Goal: Task Accomplishment & Management: Use online tool/utility

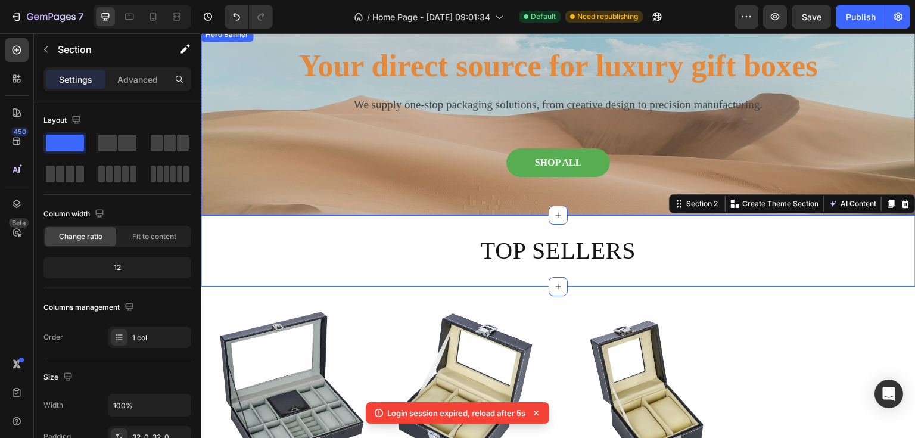
scroll to position [48, 0]
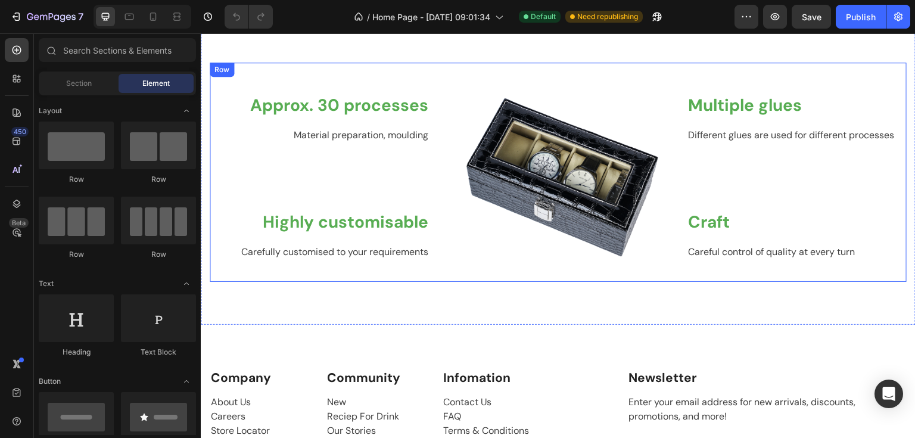
scroll to position [1096, 0]
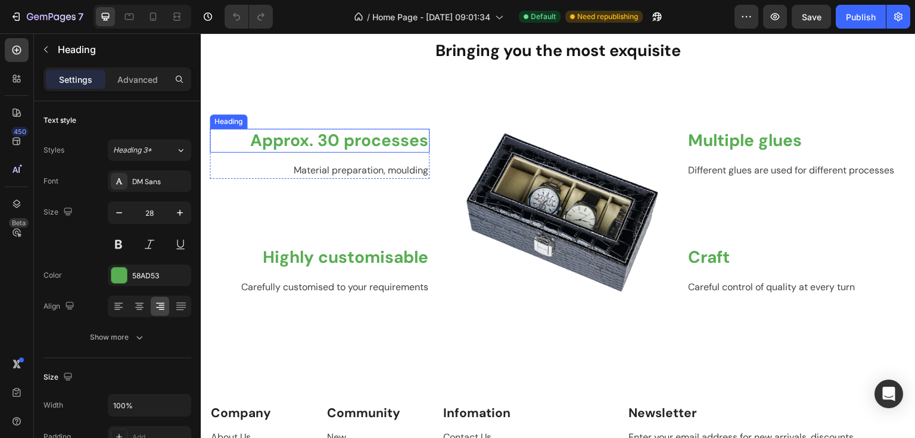
click at [368, 145] on h2 "Approx. 30 processes" at bounding box center [320, 141] width 220 height 24
click at [372, 145] on h2 "Approx. 30 processes" at bounding box center [320, 141] width 220 height 24
click at [372, 145] on p "Approx. 30 processes" at bounding box center [319, 140] width 217 height 21
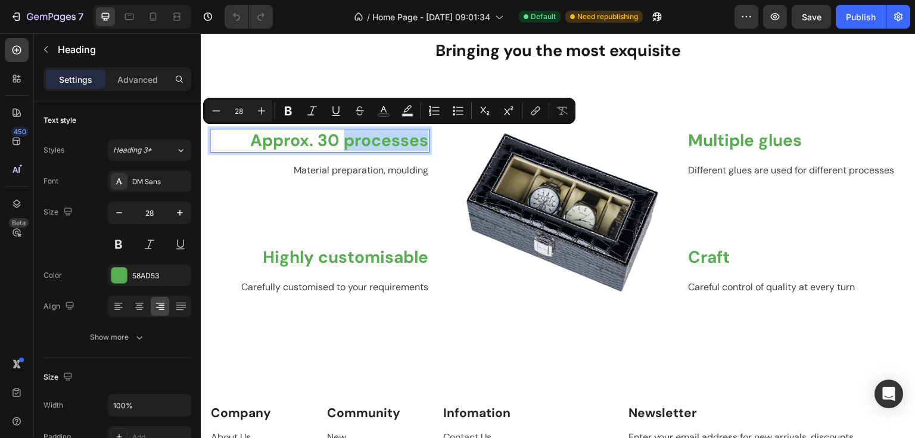
click at [372, 145] on p "Approx. 30 processes" at bounding box center [319, 140] width 217 height 21
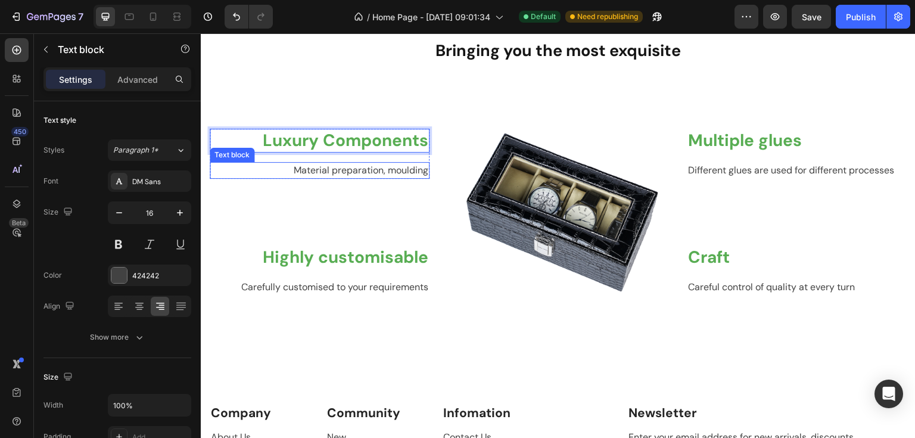
click at [410, 172] on p "Material preparation, moulding" at bounding box center [319, 170] width 217 height 14
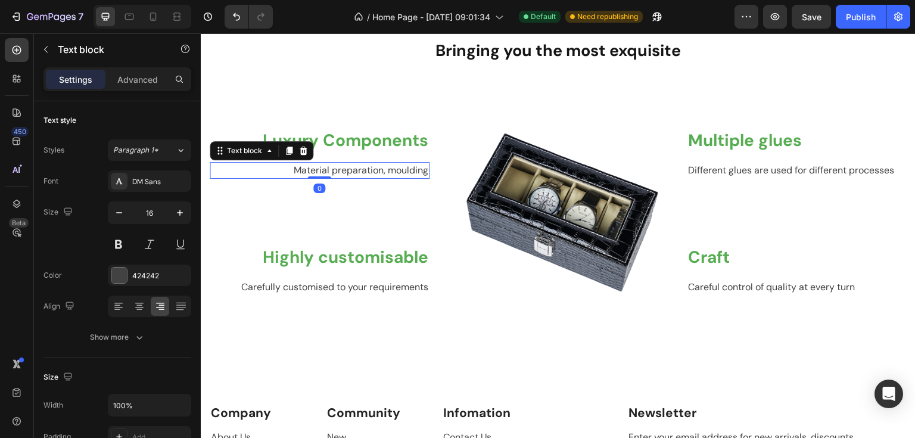
click at [410, 172] on p "Material preparation, moulding" at bounding box center [319, 170] width 217 height 14
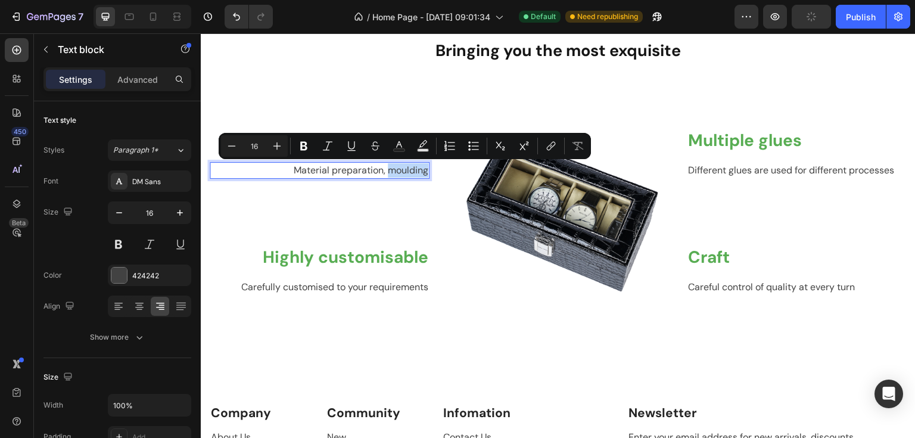
click at [410, 172] on p "Material preparation, moulding" at bounding box center [319, 170] width 217 height 14
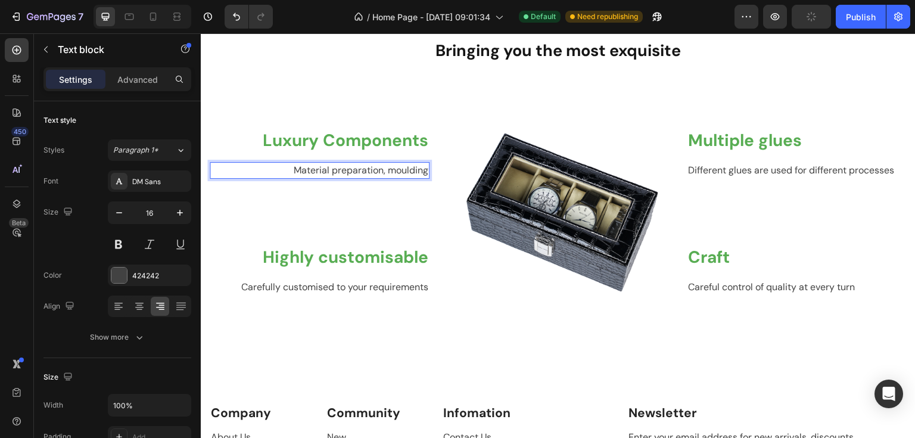
click at [427, 169] on div "Material preparation, moulding" at bounding box center [320, 170] width 220 height 17
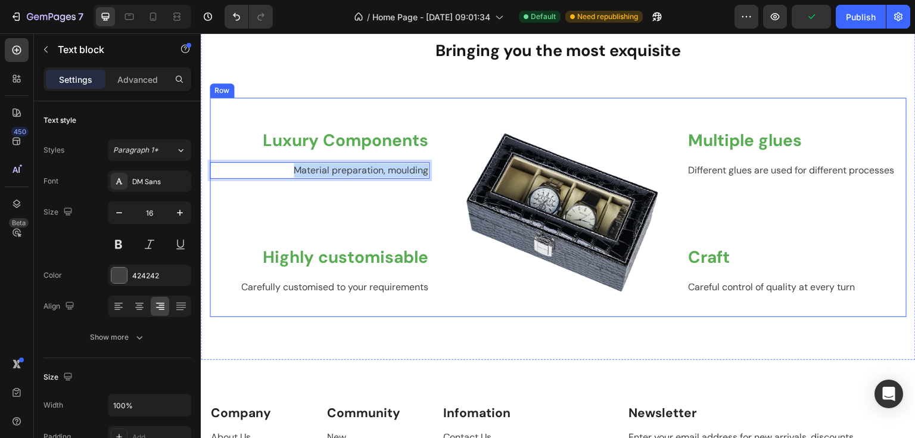
drag, startPoint x: 427, startPoint y: 169, endPoint x: 290, endPoint y: 183, distance: 137.7
click at [290, 183] on div "Luxury Components Heading Material preparation, moulding Text block 0 Row Highl…" at bounding box center [320, 208] width 220 height 220
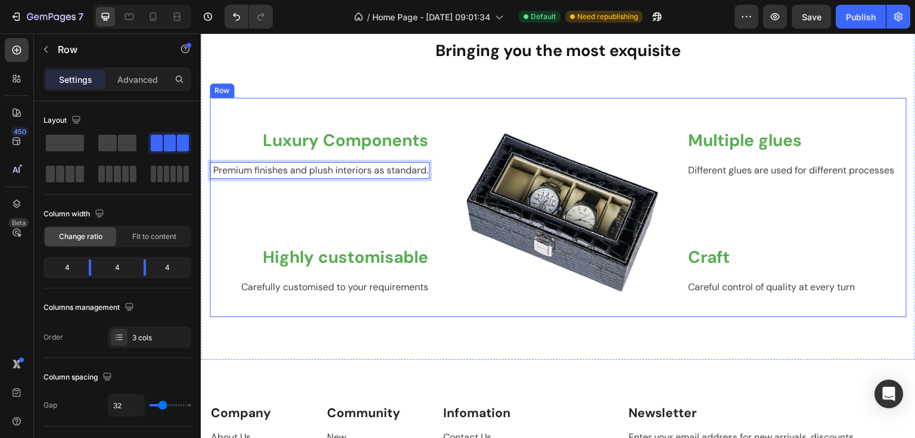
click at [441, 181] on div "Luxury Components Heading Premium finishes and plush interiors as standard. Tex…" at bounding box center [558, 208] width 697 height 220
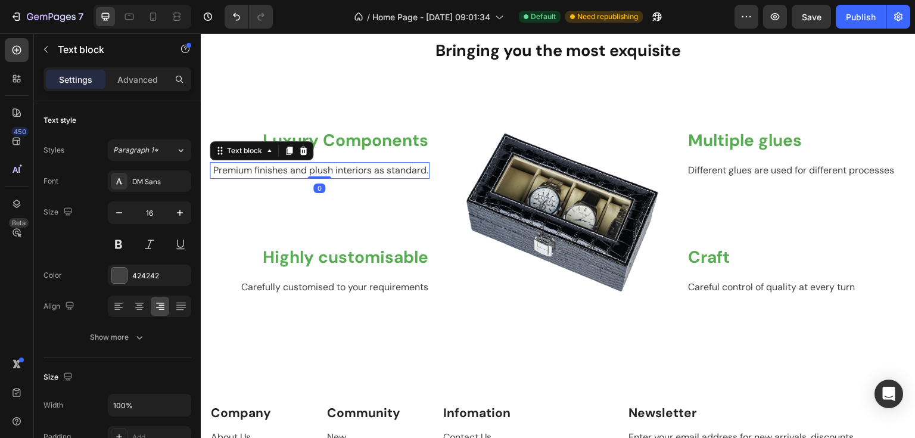
click at [414, 178] on p "Premium finishes and plush interiors as standard." at bounding box center [319, 170] width 217 height 14
click at [136, 307] on icon at bounding box center [139, 306] width 12 height 12
click at [120, 307] on icon at bounding box center [119, 306] width 12 height 12
drag, startPoint x: 162, startPoint y: 304, endPoint x: 168, endPoint y: 297, distance: 9.3
click at [162, 304] on icon at bounding box center [160, 306] width 12 height 12
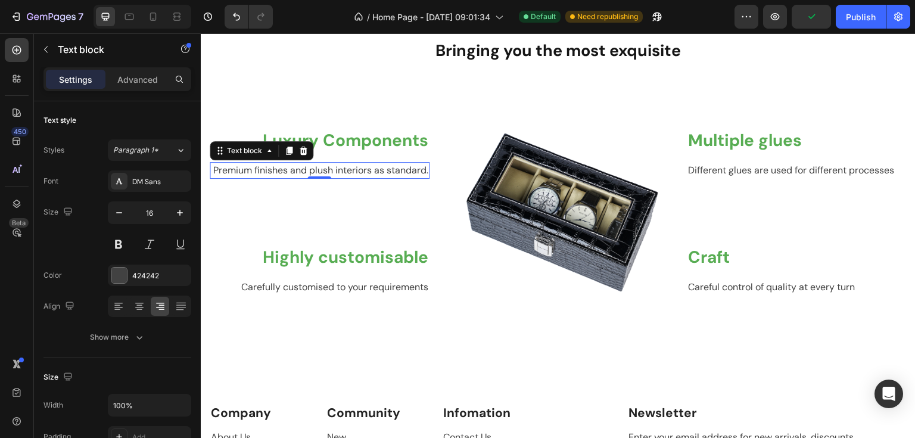
click at [378, 178] on p "Premium finishes and plush interiors as standard." at bounding box center [319, 170] width 217 height 14
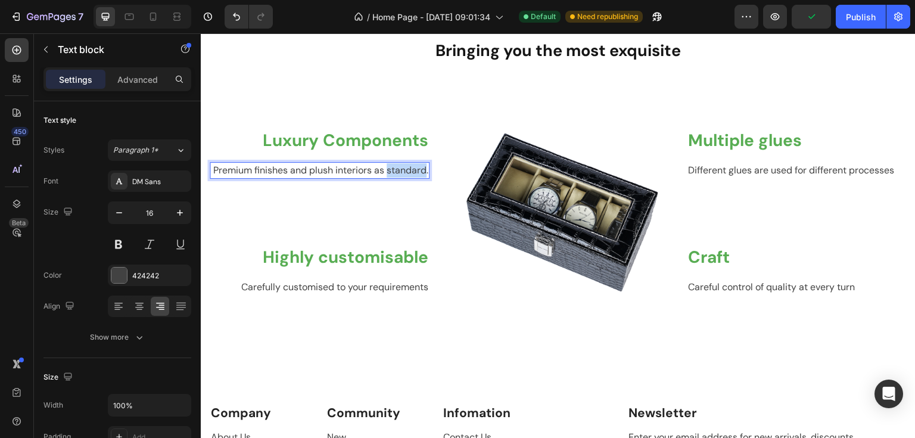
click at [378, 178] on p "Premium finishes and plush interiors as standard." at bounding box center [319, 170] width 217 height 14
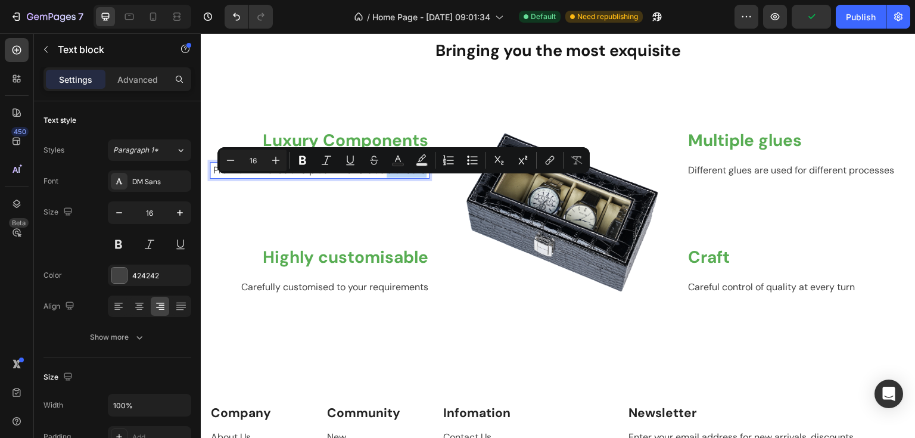
click at [420, 178] on p "Premium finishes and plush interiors as standard." at bounding box center [319, 170] width 217 height 14
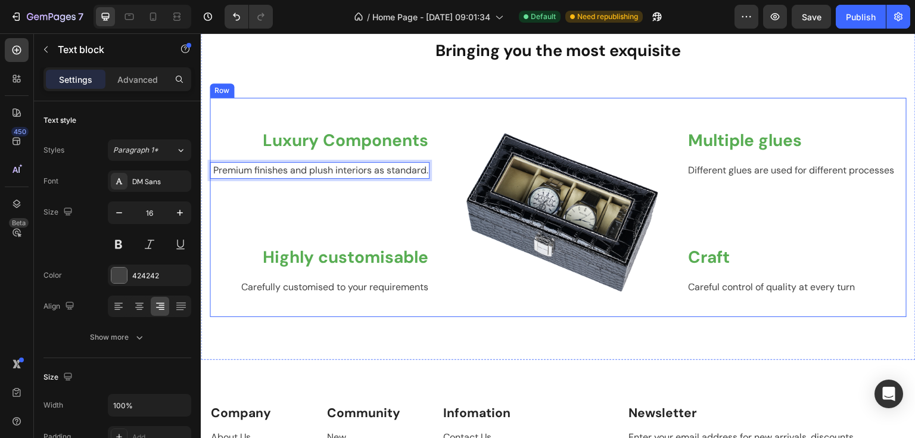
click at [427, 239] on div "Luxury Components Heading Premium finishes and plush interiors as standard. Tex…" at bounding box center [320, 208] width 220 height 220
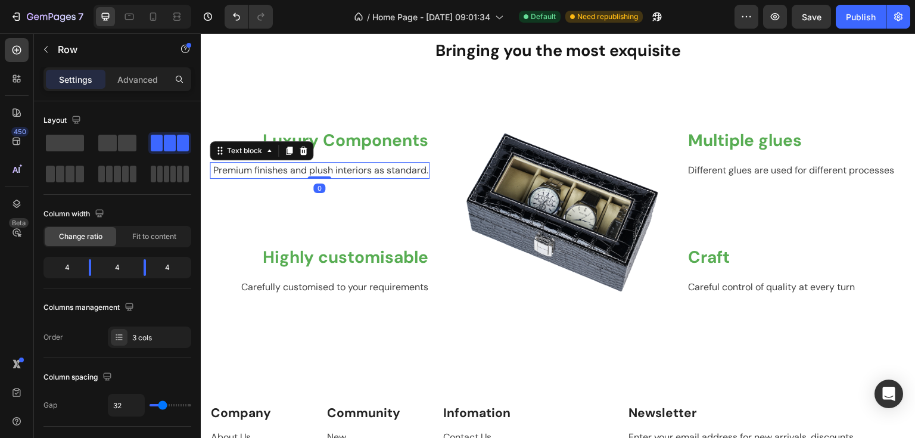
click at [379, 165] on p "Premium finishes and plush interiors as standard." at bounding box center [319, 170] width 217 height 14
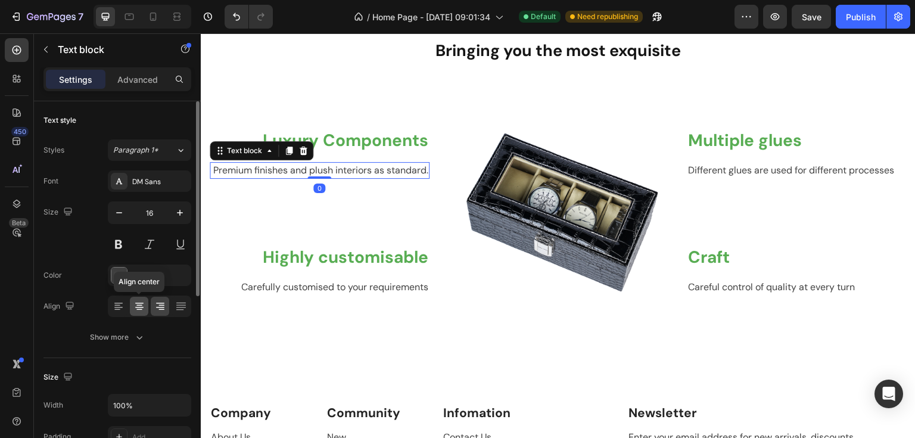
click at [142, 303] on icon at bounding box center [139, 306] width 12 height 12
click at [173, 305] on div at bounding box center [181, 306] width 18 height 19
click at [160, 299] on div at bounding box center [160, 306] width 18 height 19
click at [123, 302] on icon at bounding box center [119, 306] width 12 height 12
click at [168, 309] on div at bounding box center [160, 306] width 18 height 19
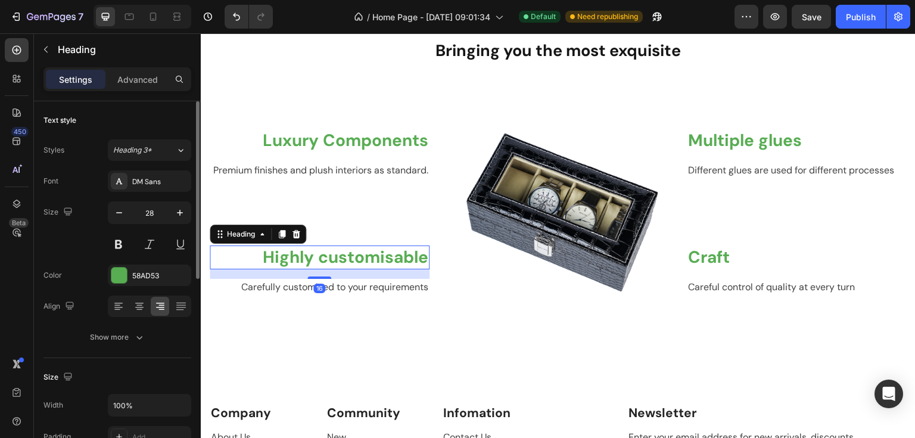
click at [387, 269] on h2 "Highly customisable" at bounding box center [320, 257] width 220 height 24
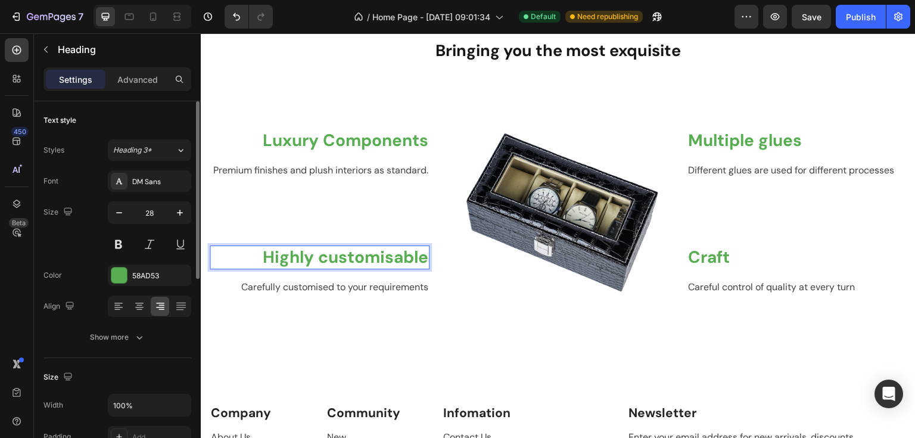
click at [424, 268] on p "Highly customisable" at bounding box center [319, 257] width 217 height 21
click at [381, 294] on p "Carefully customised to your requirements" at bounding box center [319, 287] width 217 height 14
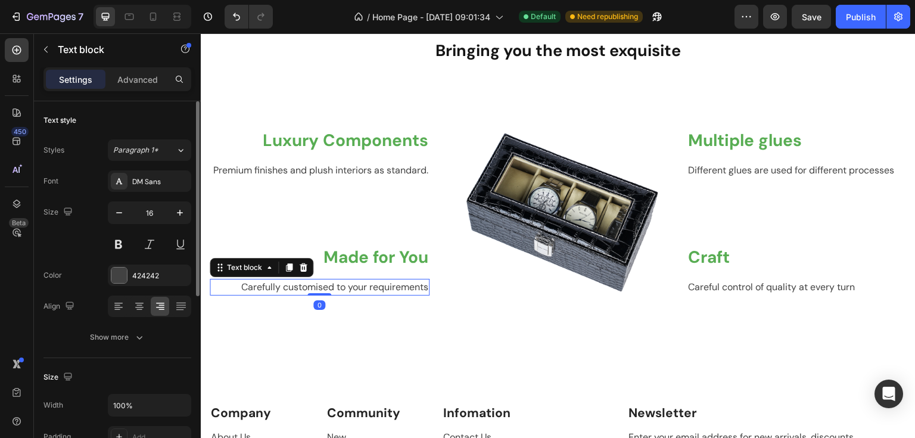
click at [389, 294] on p "Carefully customised to your requirements" at bounding box center [319, 287] width 217 height 14
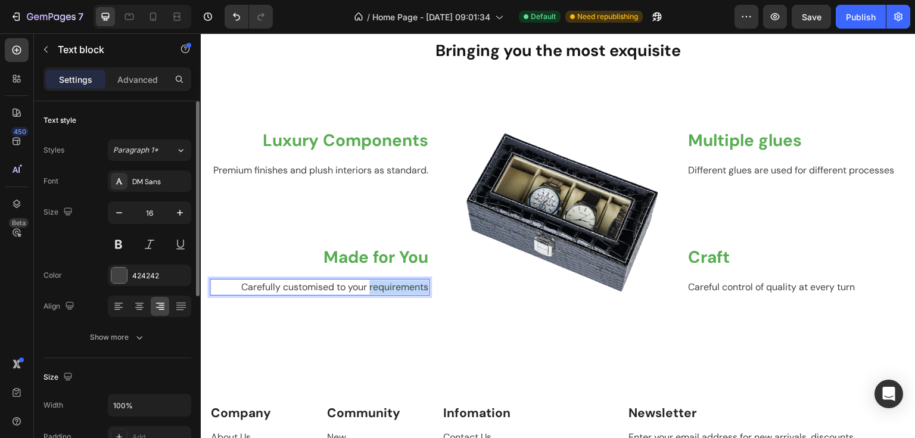
click at [389, 294] on p "Carefully customised to your requirements" at bounding box center [319, 287] width 217 height 14
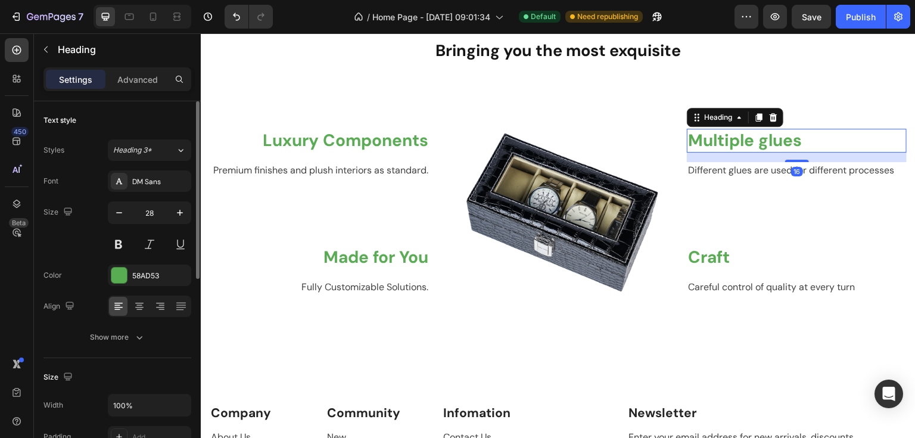
click at [754, 147] on h2 "Multiple glues" at bounding box center [797, 141] width 220 height 24
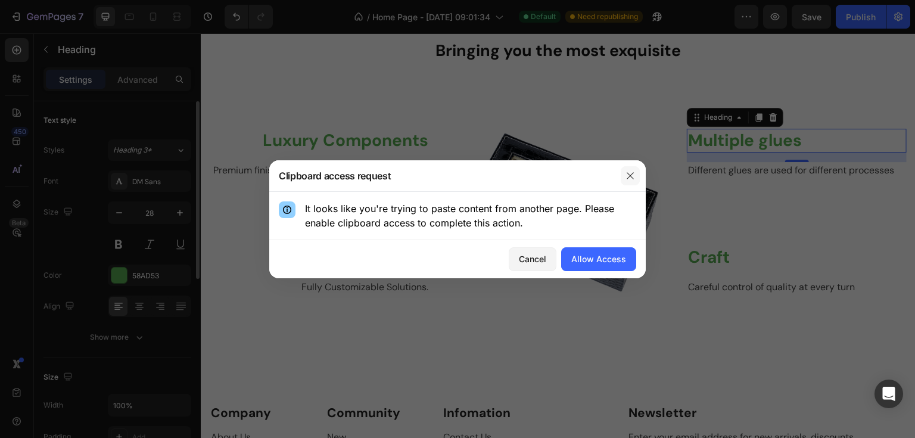
click at [633, 172] on icon "button" at bounding box center [631, 176] width 10 height 10
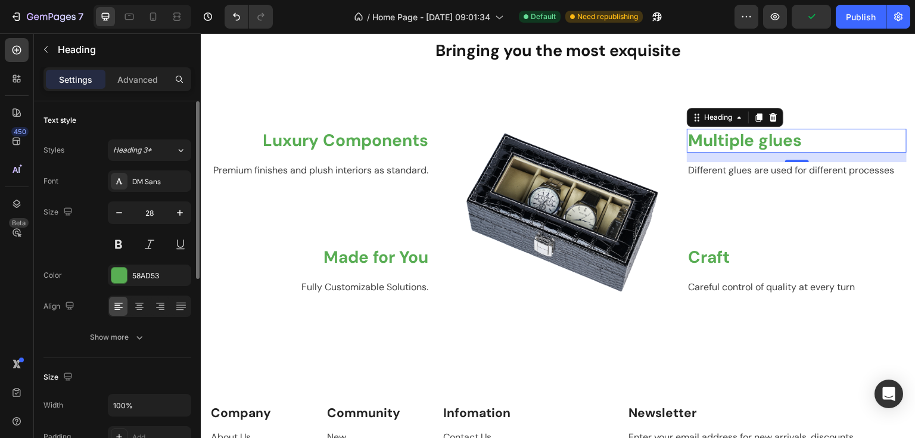
click at [782, 140] on h2 "Multiple glues" at bounding box center [797, 141] width 220 height 24
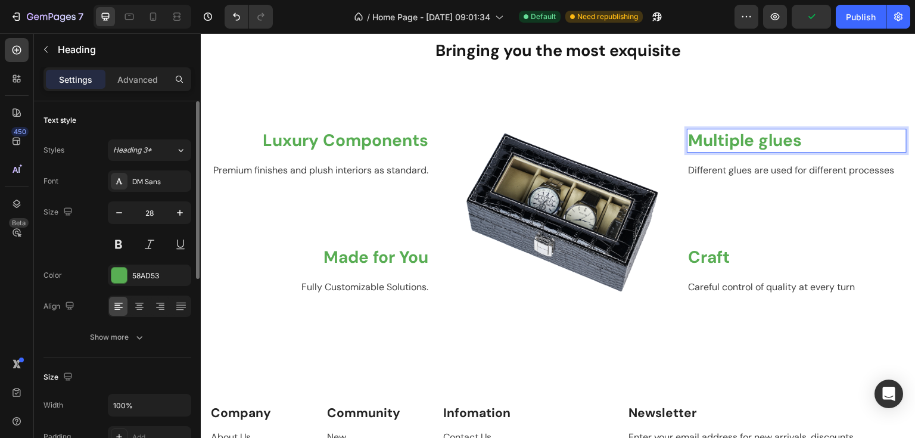
click at [817, 138] on p "Multiple glues" at bounding box center [796, 140] width 217 height 21
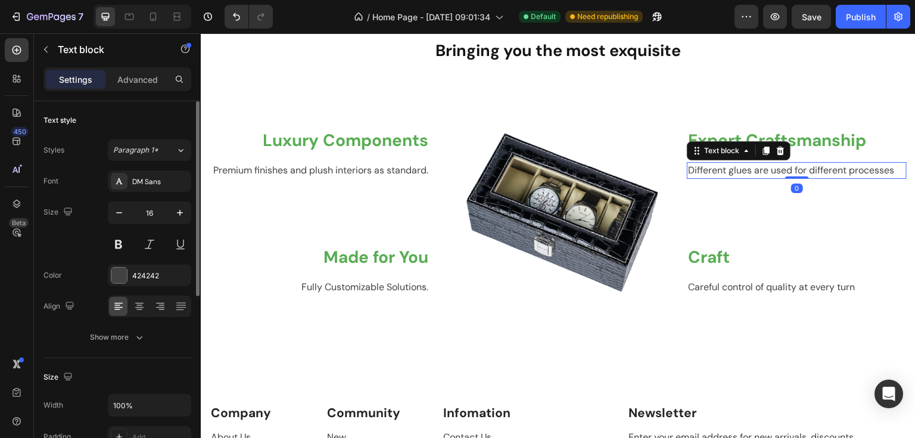
click at [754, 167] on p "Different glues are used for different processes" at bounding box center [796, 170] width 217 height 14
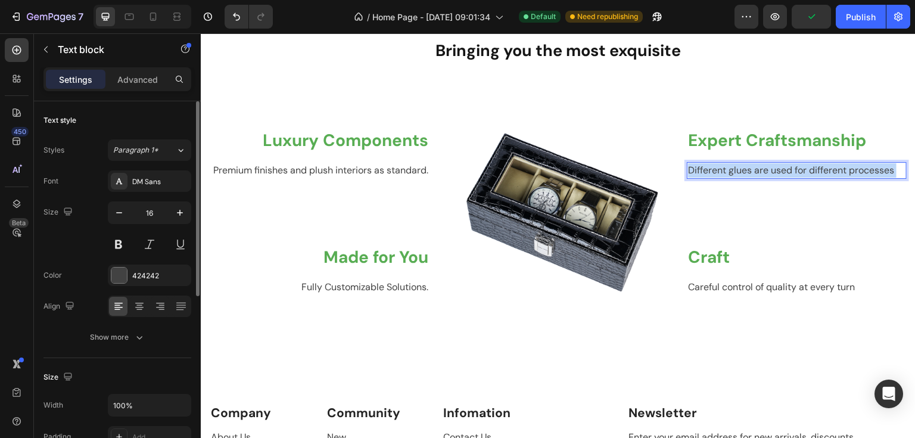
click at [787, 167] on p "Different glues are used for different processes" at bounding box center [796, 170] width 217 height 14
click at [791, 170] on p "Different glues are used for different processes" at bounding box center [796, 170] width 217 height 14
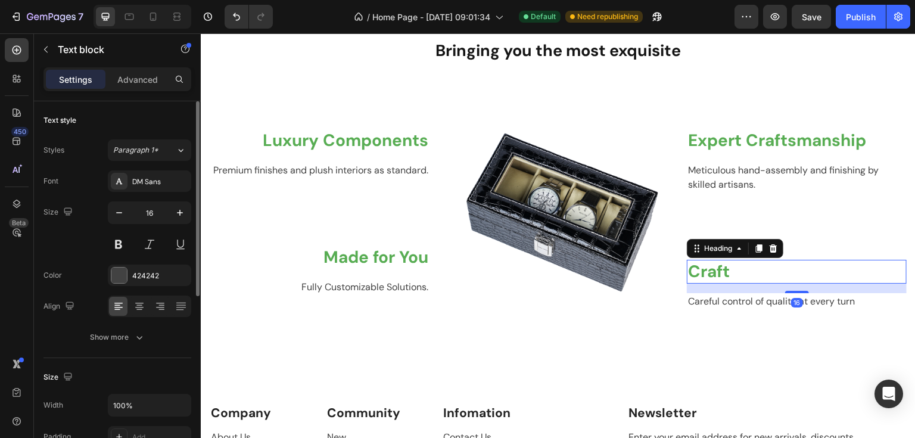
click at [736, 268] on h2 "Craft" at bounding box center [797, 272] width 220 height 24
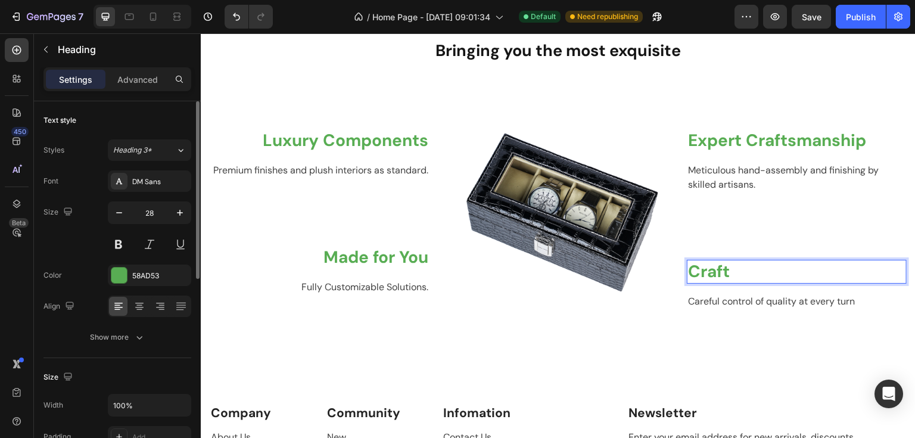
click at [737, 270] on h2 "Craft" at bounding box center [797, 272] width 220 height 24
click at [737, 270] on p "Craft" at bounding box center [796, 271] width 217 height 21
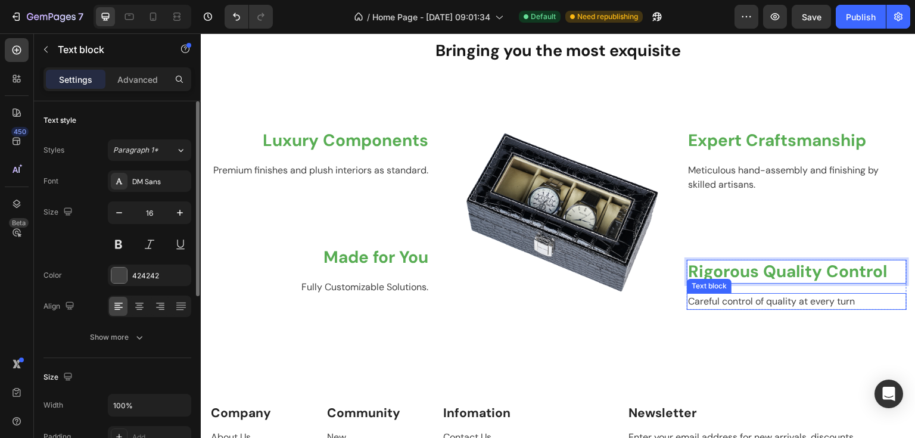
click at [772, 302] on p "Careful control of quality at every turn" at bounding box center [796, 301] width 217 height 14
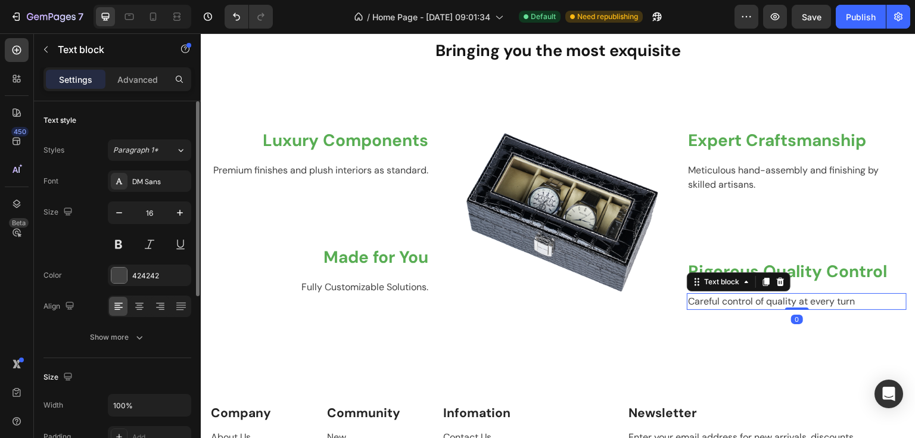
click at [825, 297] on p "Careful control of quality at every turn" at bounding box center [796, 301] width 217 height 14
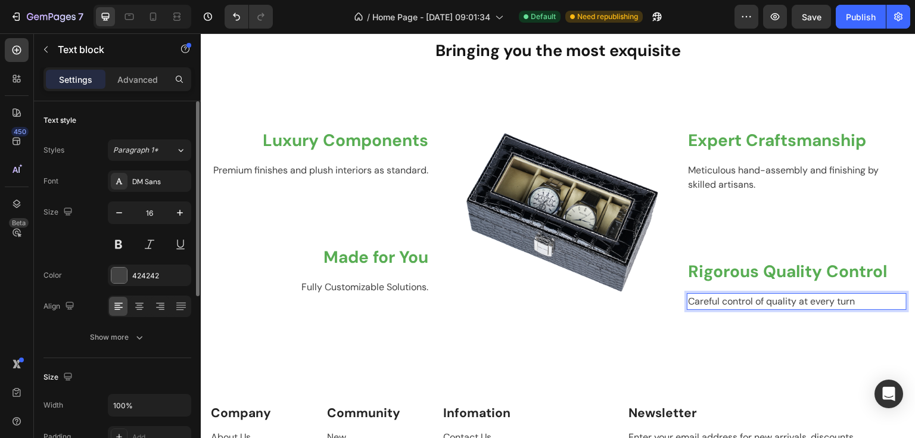
click at [874, 306] on p "Careful control of quality at every turn" at bounding box center [796, 301] width 217 height 14
click at [875, 306] on p "Careful control of quality at every turn" at bounding box center [796, 301] width 217 height 14
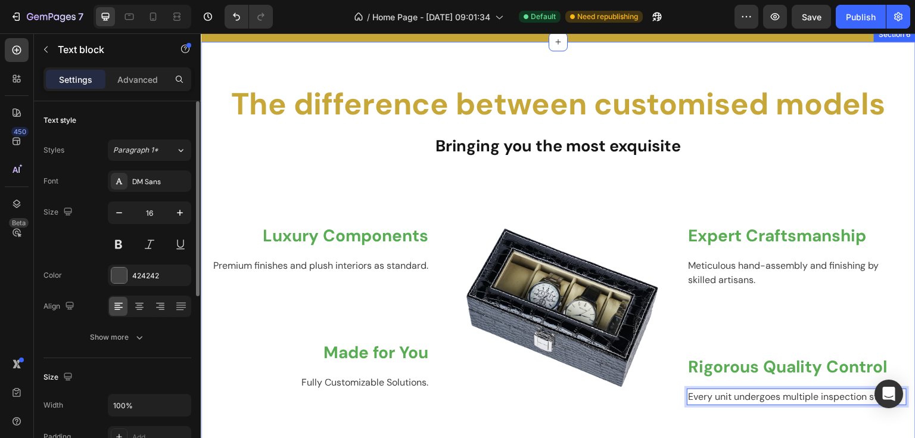
scroll to position [810, 0]
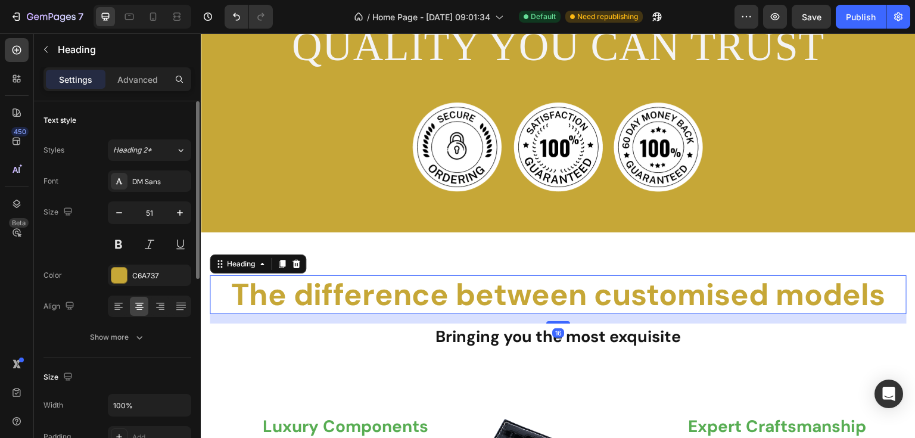
click at [514, 292] on h2 "The difference between customised models" at bounding box center [558, 294] width 697 height 39
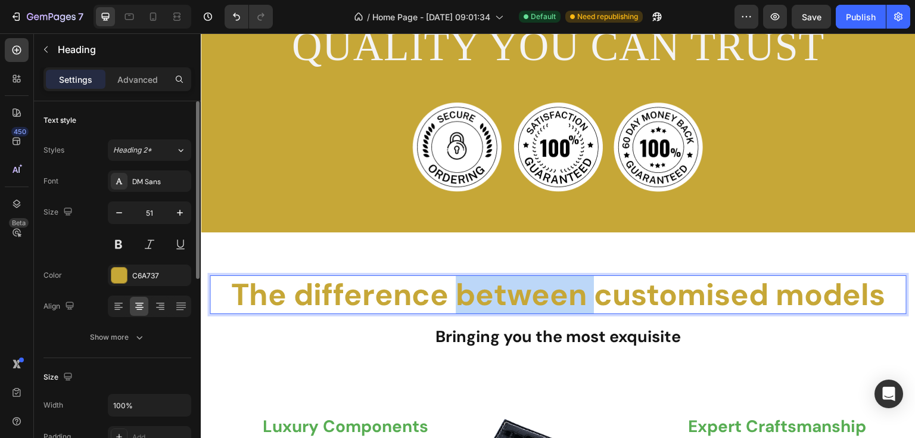
click at [514, 292] on p "The difference between customised models" at bounding box center [558, 294] width 695 height 36
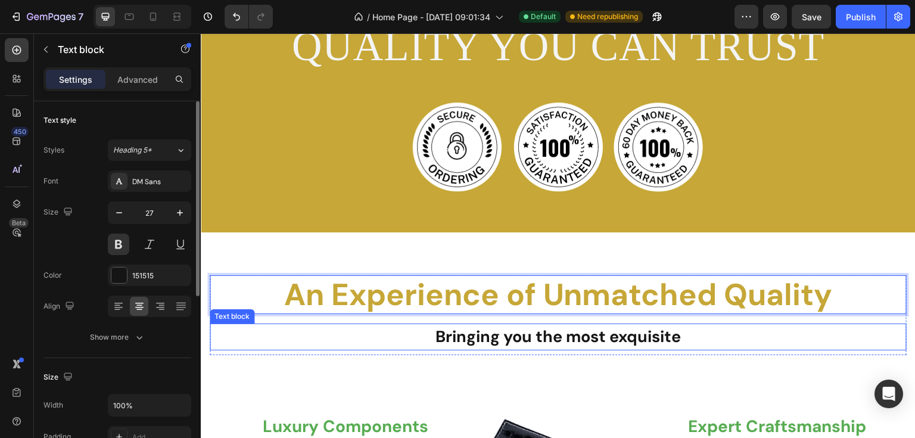
click at [604, 328] on p "Bringing you the most exquisite" at bounding box center [558, 337] width 695 height 24
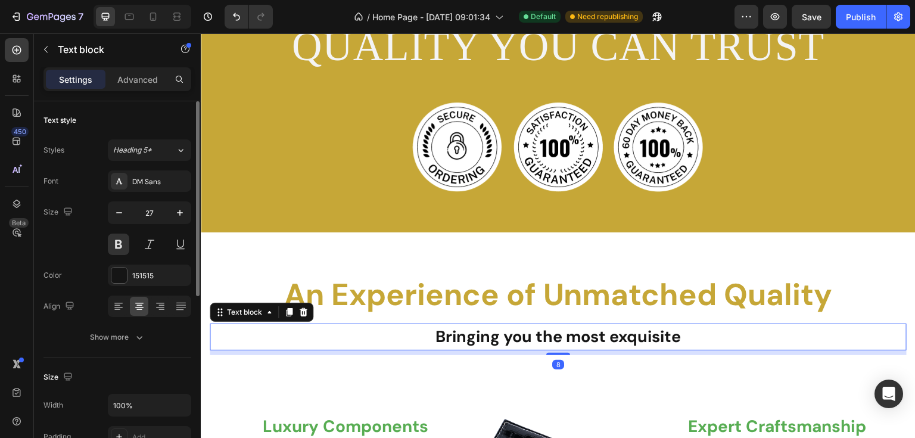
click at [604, 335] on p "Bringing you the most exquisite" at bounding box center [558, 337] width 695 height 24
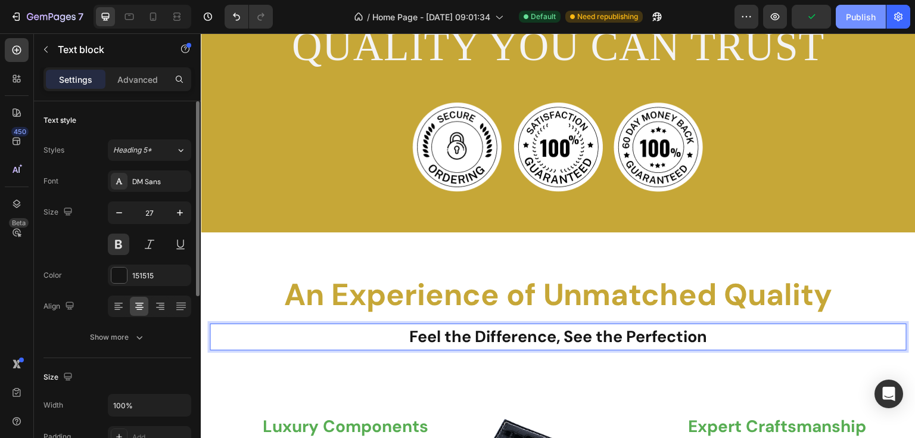
click at [846, 21] on div "Publish" at bounding box center [861, 17] width 30 height 13
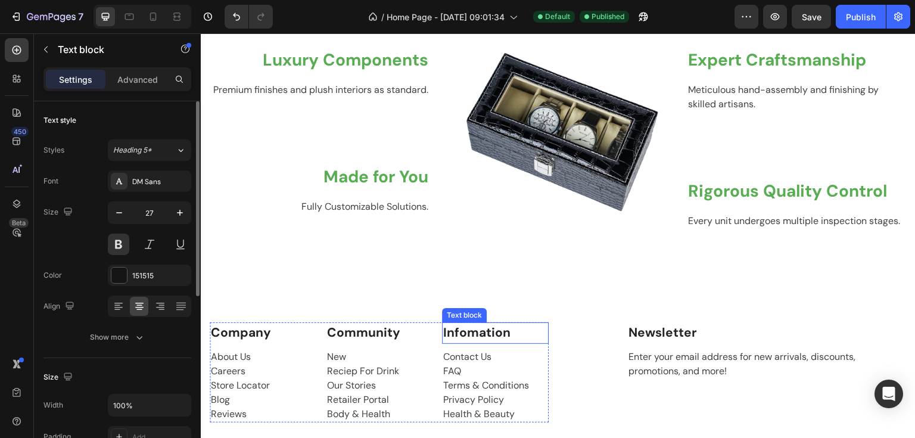
scroll to position [1620, 0]
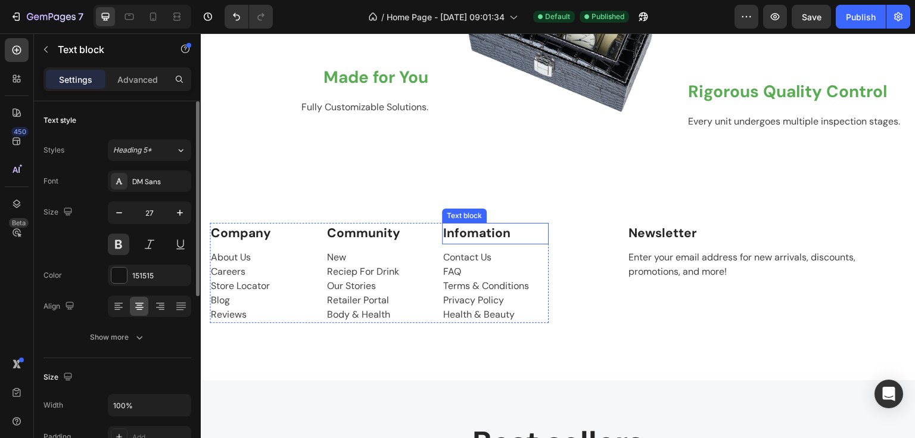
click at [461, 210] on div "Text block" at bounding box center [464, 215] width 40 height 11
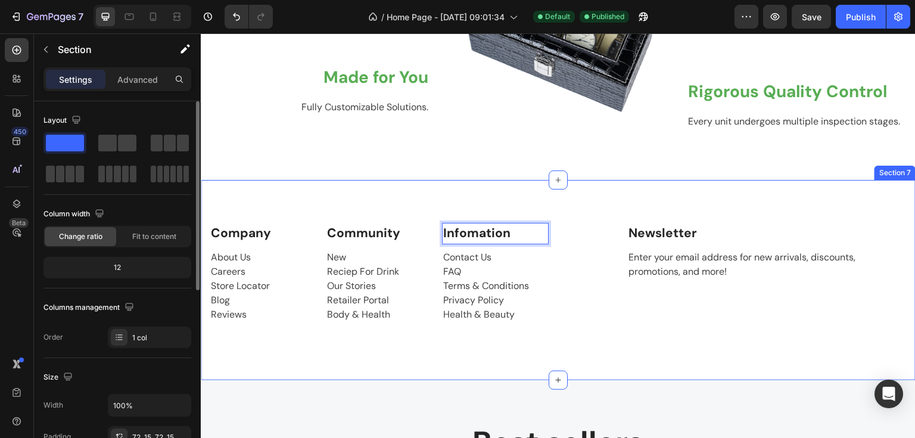
click at [358, 199] on div "Company Text block About Us Careers Store Locator Blog Reviews Text block Commu…" at bounding box center [558, 280] width 715 height 200
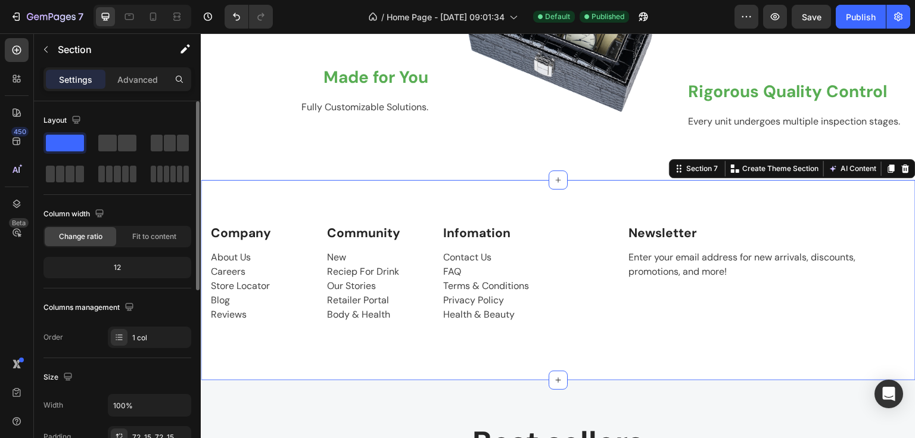
click at [325, 191] on div "Company Text block About Us Careers Store Locator Blog Reviews Text block Commu…" at bounding box center [558, 280] width 715 height 200
click at [456, 202] on div "Company Text block About Us Careers Store Locator Blog Reviews Text block Commu…" at bounding box center [558, 280] width 715 height 200
click at [902, 164] on icon at bounding box center [906, 169] width 10 height 10
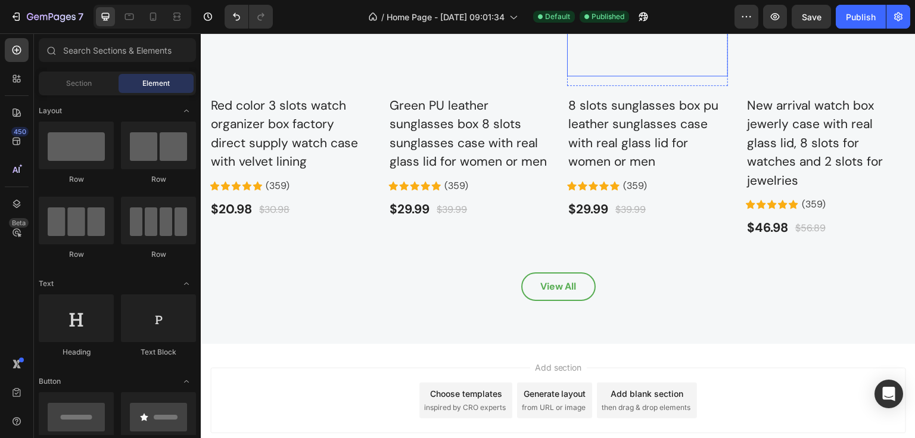
scroll to position [2085, 0]
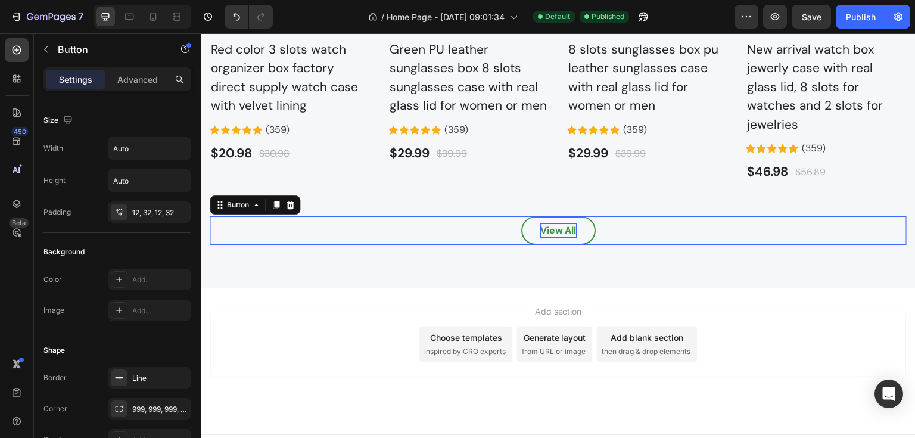
click at [554, 223] on div "View All" at bounding box center [558, 230] width 36 height 14
click at [244, 31] on div "7 / Home Page - Aug 25, 09:01:34 Default Published Preview Save Publish" at bounding box center [457, 17] width 915 height 34
click at [237, 23] on button "Undo/Redo" at bounding box center [237, 17] width 24 height 24
click at [447, 216] on div "View All Button 0" at bounding box center [558, 230] width 697 height 29
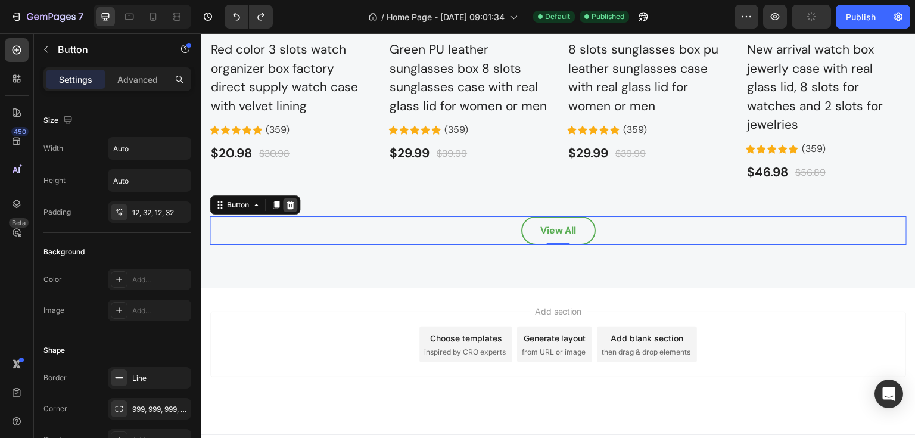
click at [285, 198] on div at bounding box center [290, 205] width 14 height 14
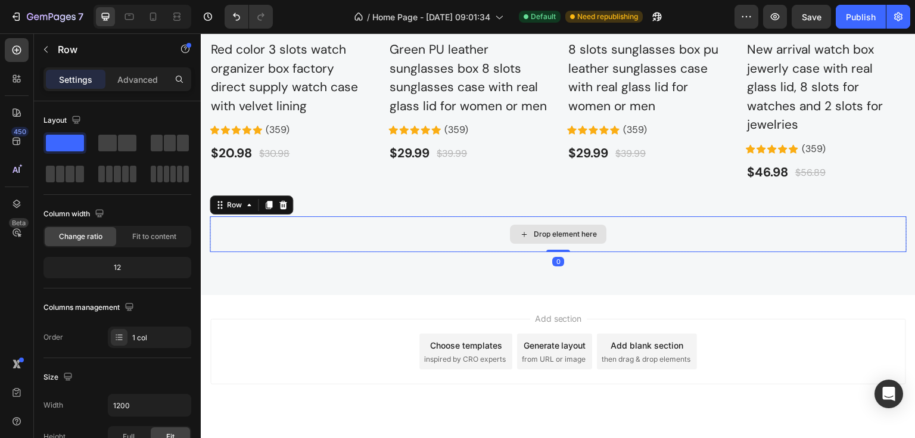
click at [276, 216] on div "Drop element here" at bounding box center [558, 234] width 697 height 36
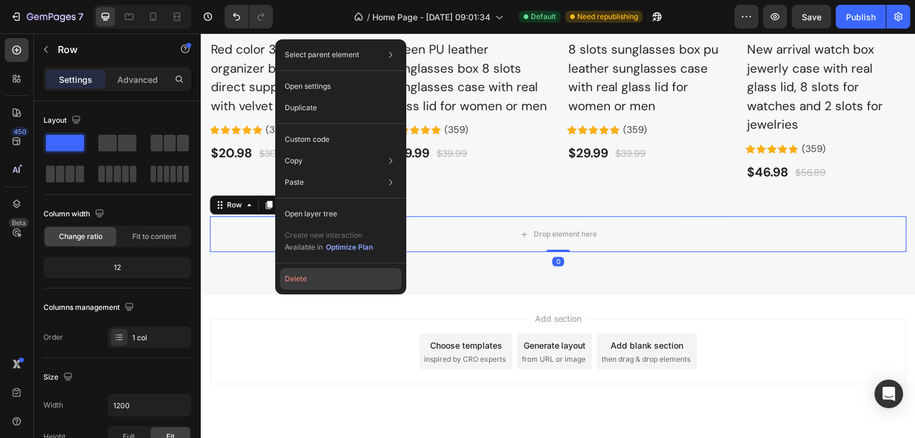
click at [315, 284] on button "Delete" at bounding box center [341, 278] width 122 height 21
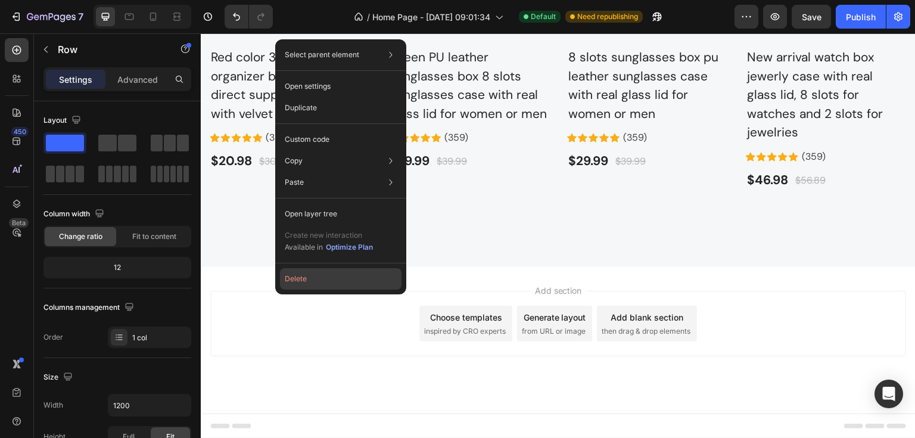
scroll to position [2256, 0]
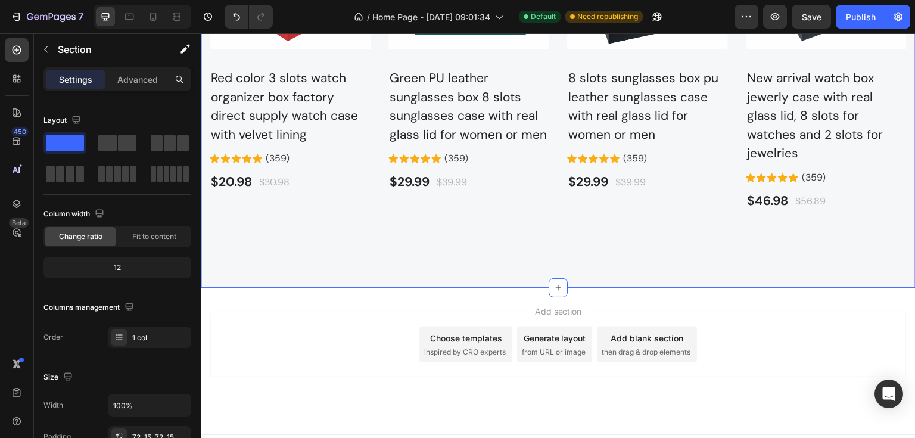
click at [421, 211] on div "Best sellers Heading These are our most popular drinks. Text block Row Product …" at bounding box center [558, 16] width 697 height 460
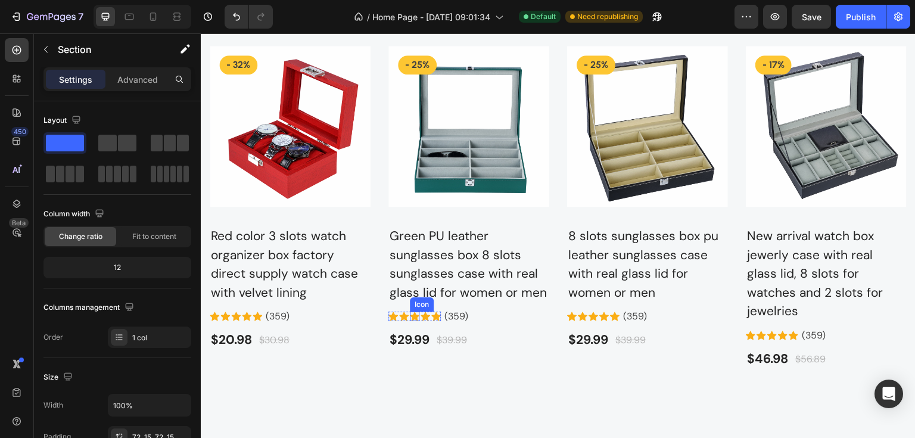
scroll to position [1970, 0]
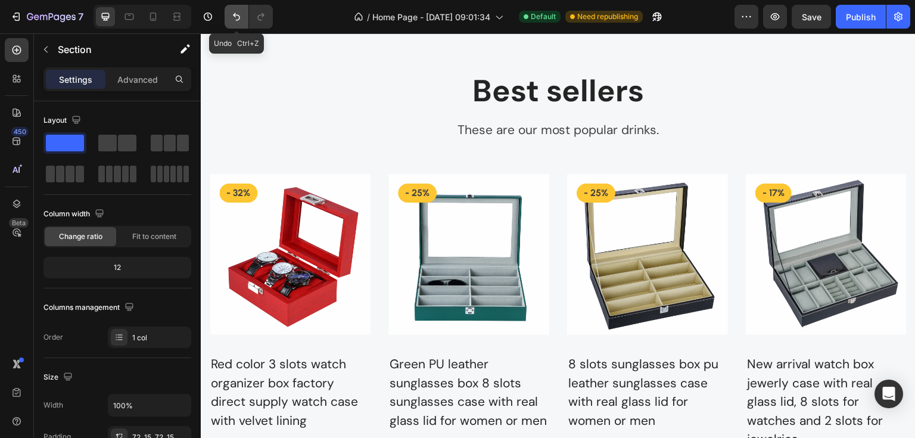
click at [234, 21] on icon "Undo/Redo" at bounding box center [237, 17] width 12 height 12
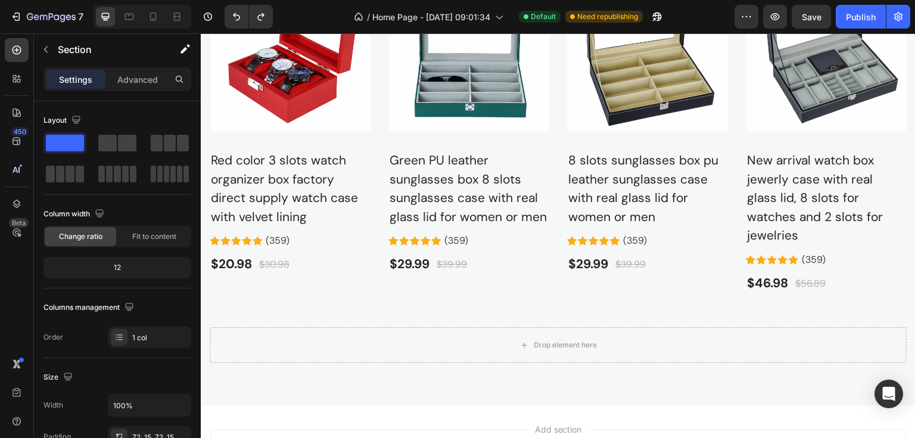
scroll to position [2291, 0]
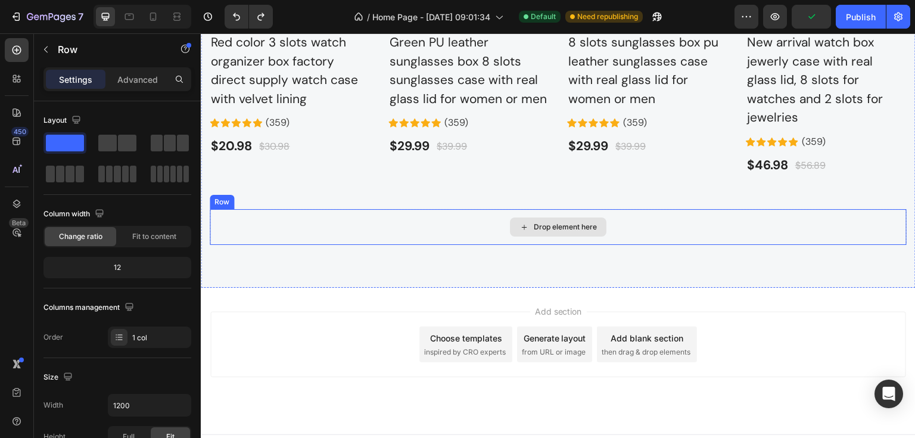
click at [358, 209] on div "Drop element here" at bounding box center [558, 227] width 697 height 36
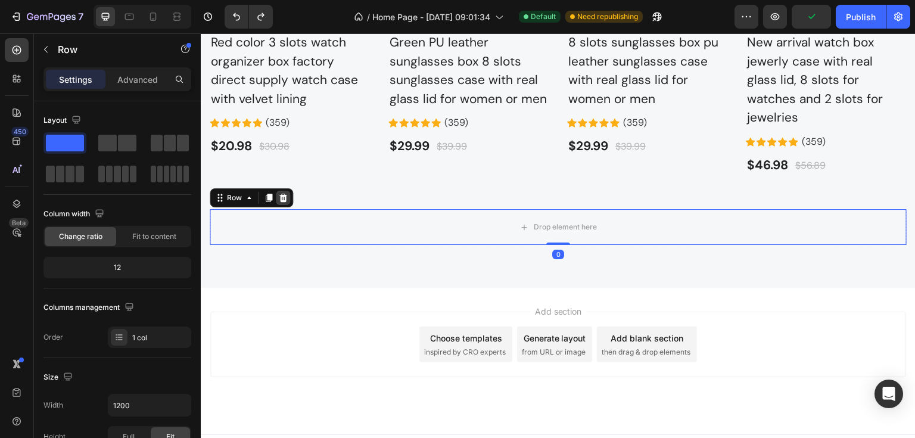
click at [284, 194] on icon at bounding box center [283, 198] width 8 height 8
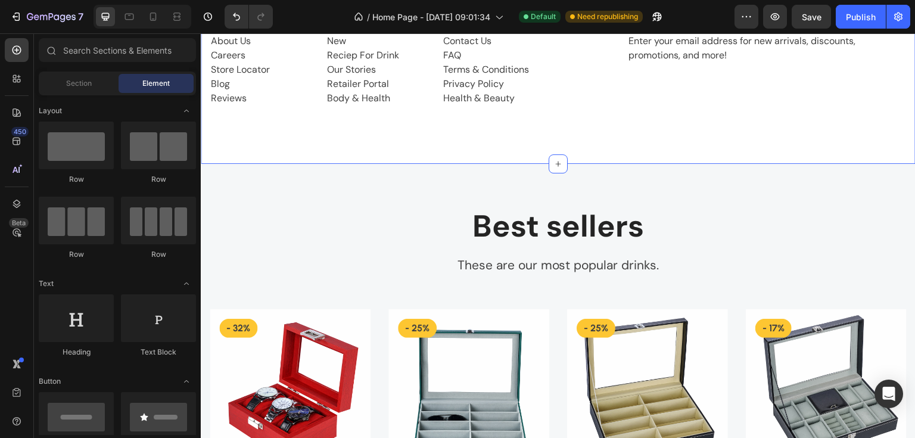
scroll to position [1779, 0]
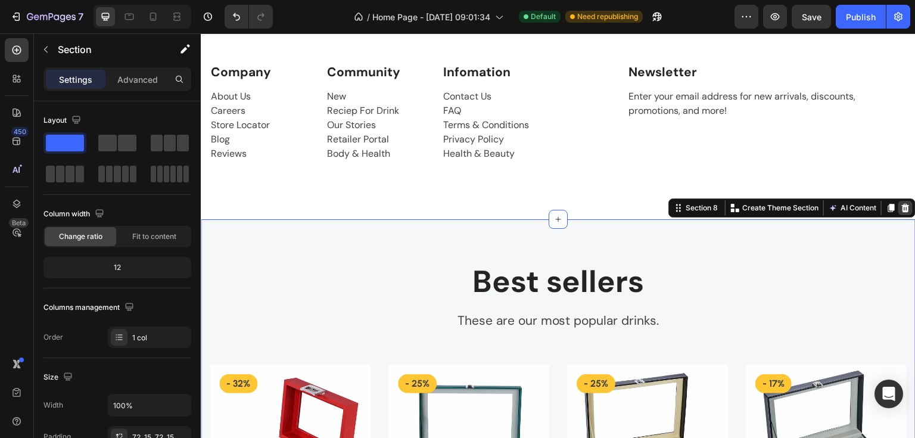
click at [901, 205] on icon at bounding box center [906, 208] width 10 height 10
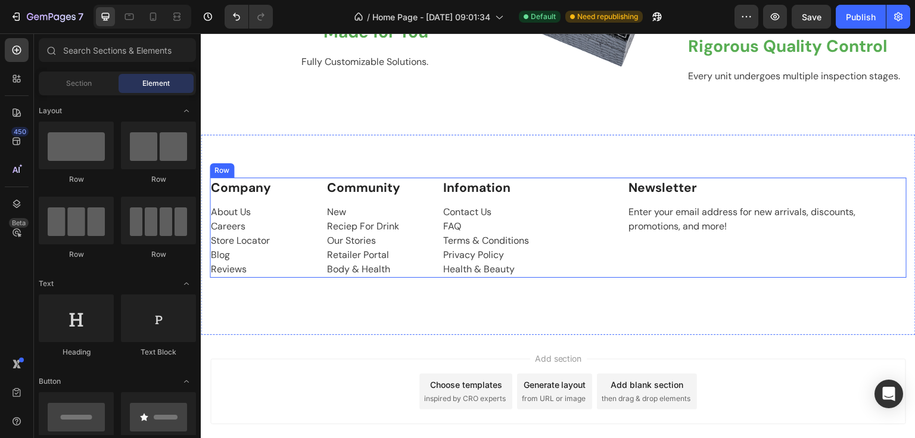
scroll to position [1588, 0]
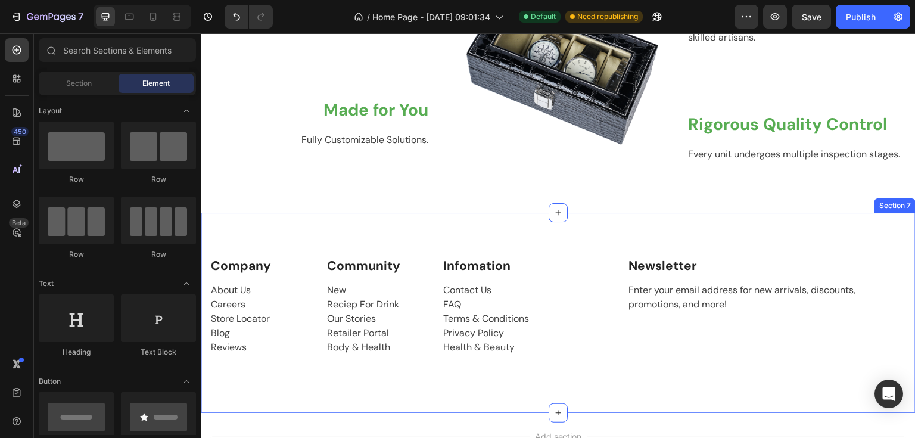
click at [760, 220] on div "Company Text block About Us Careers Store Locator Blog Reviews Text block Commu…" at bounding box center [558, 313] width 715 height 200
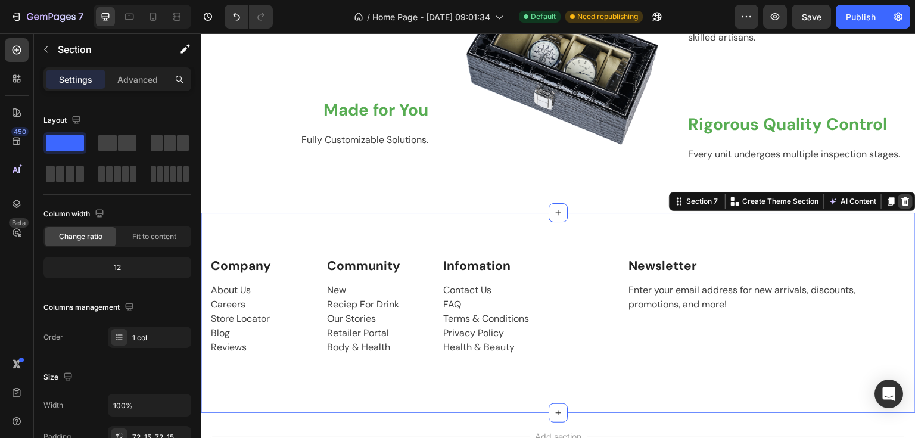
click at [902, 197] on icon at bounding box center [906, 201] width 8 height 8
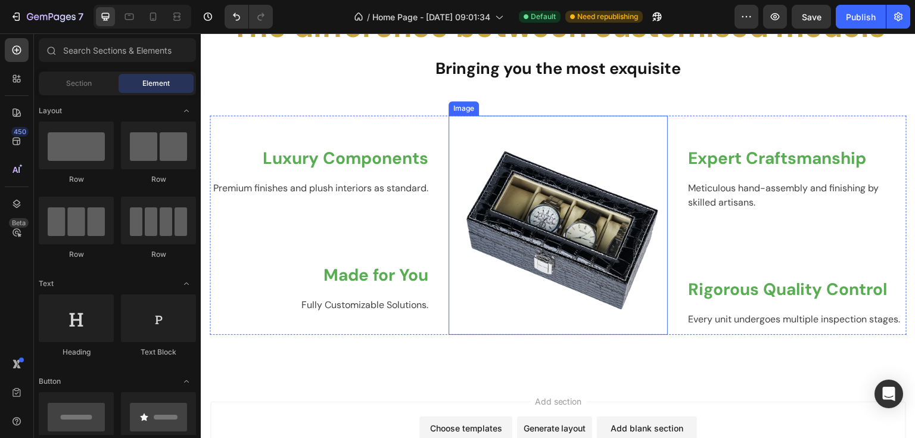
scroll to position [1531, 0]
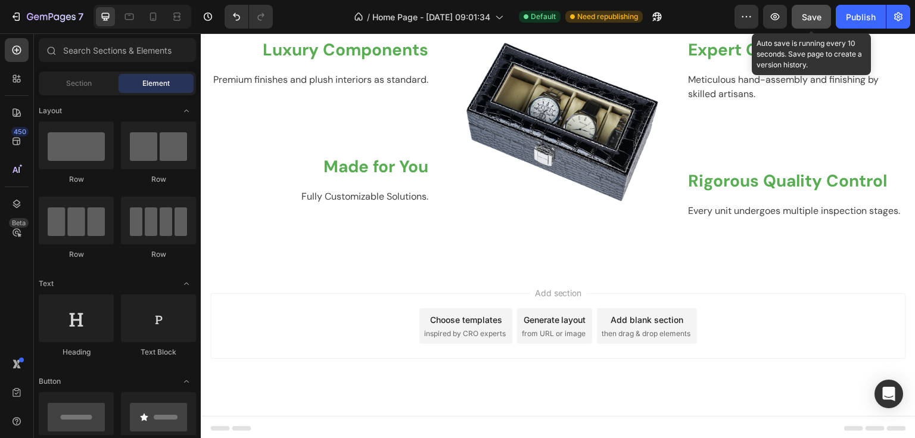
click at [827, 10] on button "Save" at bounding box center [811, 17] width 39 height 24
drag, startPoint x: 853, startPoint y: 12, endPoint x: 823, endPoint y: 17, distance: 30.8
click at [823, 17] on div "Preview Save Auto save is running every 10 seconds. Save page to create a versi…" at bounding box center [823, 17] width 176 height 24
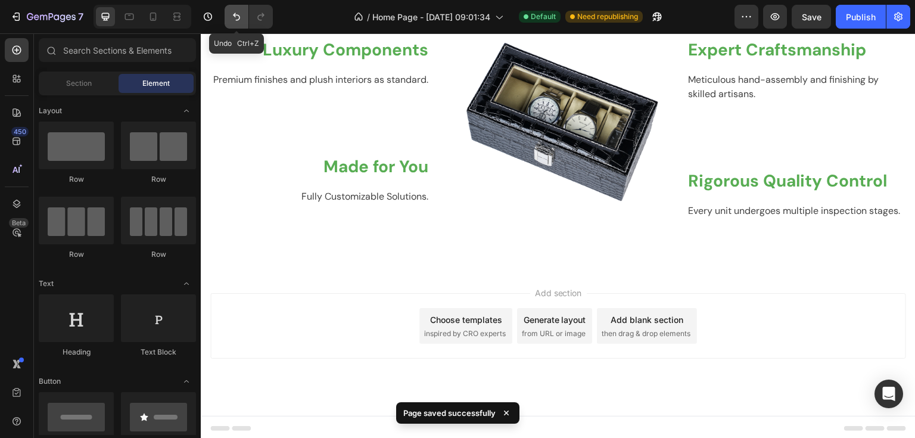
click at [234, 15] on icon "Undo/Redo" at bounding box center [236, 17] width 7 height 8
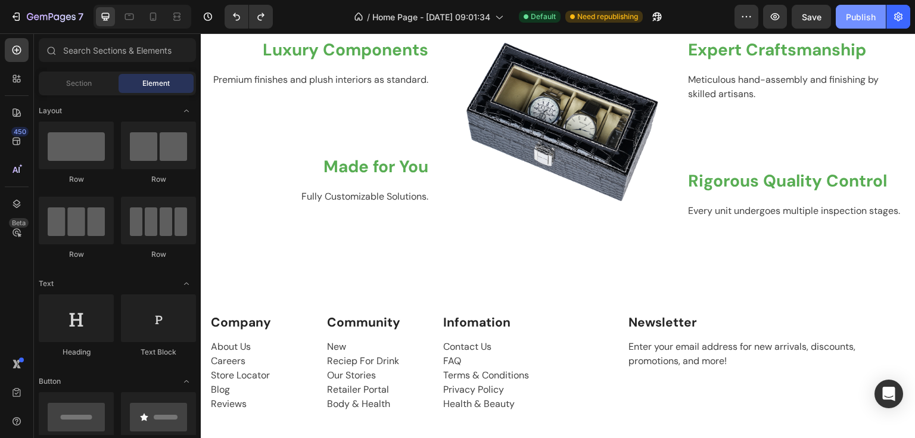
click at [853, 17] on div "Publish" at bounding box center [861, 17] width 30 height 13
